Goal: Check status: Check status

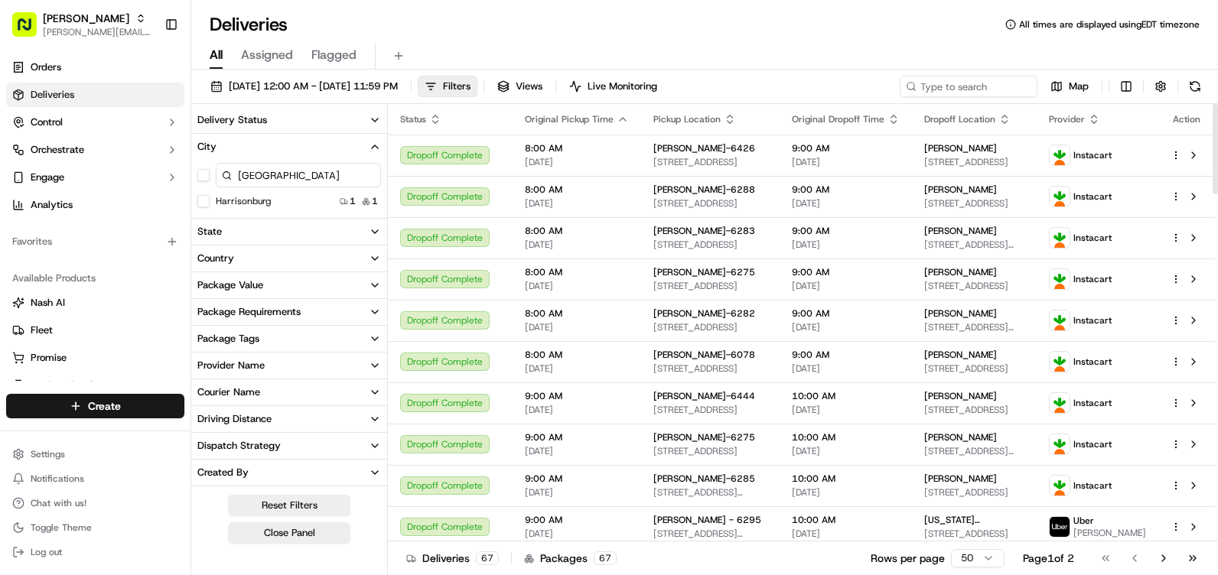
click at [200, 197] on button "Harrisonburg" at bounding box center [203, 201] width 12 height 12
